Goal: Task Accomplishment & Management: Complete application form

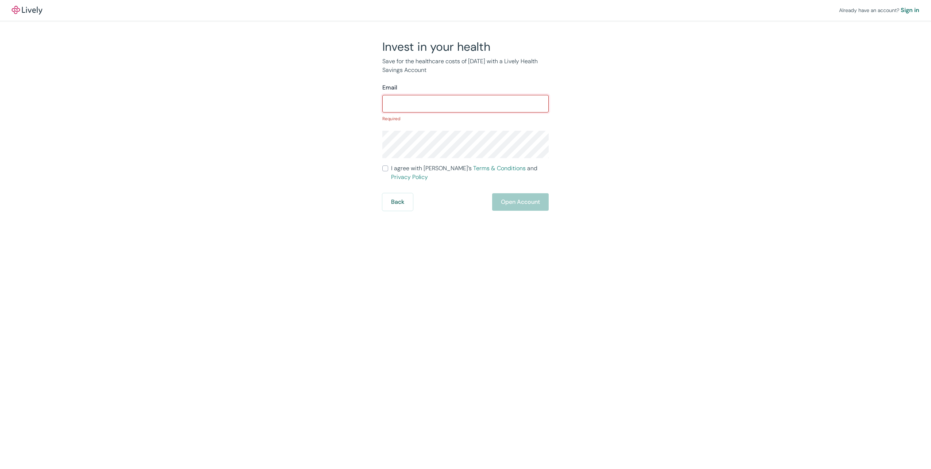
click at [397, 104] on input "Email" at bounding box center [465, 103] width 166 height 15
type input "[EMAIL_ADDRESS][DOMAIN_NAME]"
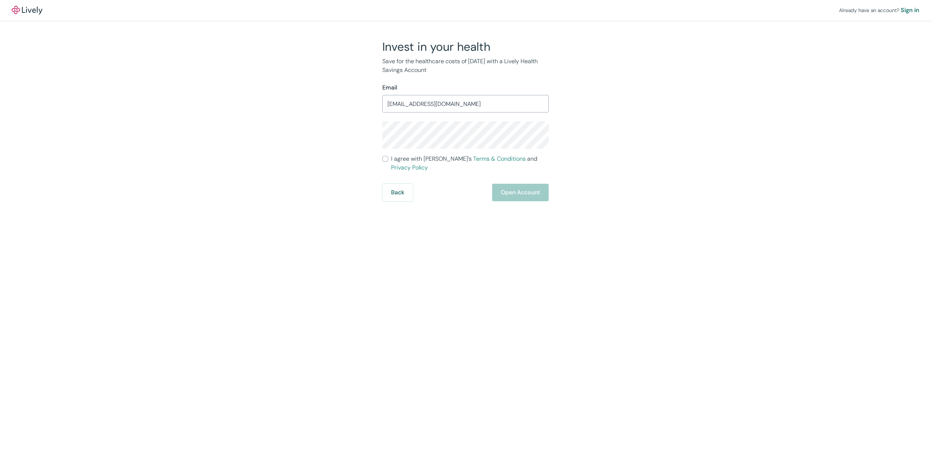
click at [356, 218] on div "Already have an account? Sign in Invest in your health Save for the healthcare …" at bounding box center [465, 234] width 931 height 469
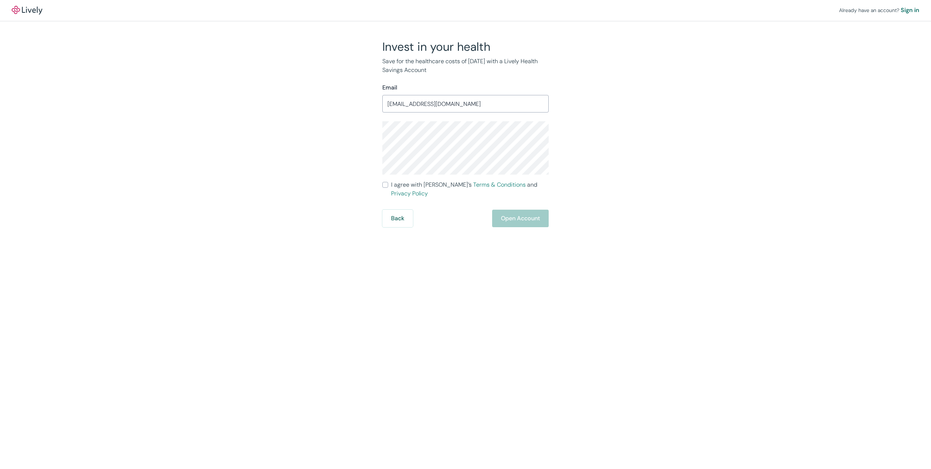
click at [385, 184] on input "I agree with Lively’s Terms & Conditions and Privacy Policy" at bounding box center [385, 185] width 6 height 6
checkbox input "true"
click at [482, 184] on link "Terms & Conditions" at bounding box center [499, 185] width 53 height 8
click at [513, 209] on button "Open Account" at bounding box center [520, 218] width 57 height 18
